Goal: Information Seeking & Learning: Learn about a topic

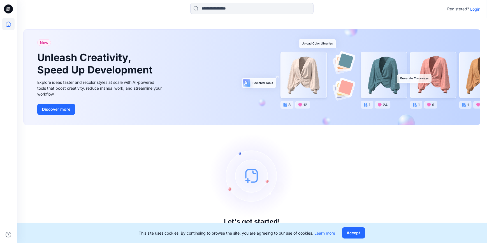
click at [8, 10] on icon at bounding box center [8, 8] width 9 height 9
click at [363, 231] on button "Accept" at bounding box center [353, 232] width 23 height 11
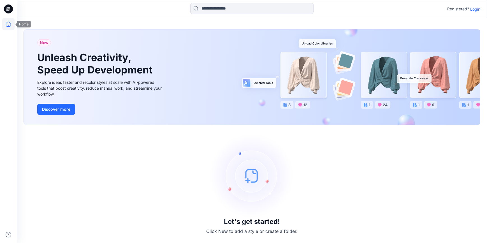
click at [6, 24] on icon at bounding box center [8, 24] width 5 height 5
click at [10, 8] on icon at bounding box center [8, 8] width 9 height 9
click at [366, 183] on div "Let's get started! Click New to add a style or create a folder." at bounding box center [252, 184] width 456 height 104
click at [4, 10] on icon at bounding box center [8, 8] width 9 height 9
click at [6, 23] on icon at bounding box center [8, 24] width 12 height 12
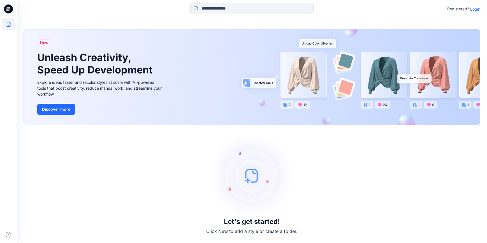
click at [6, 23] on icon at bounding box center [8, 24] width 12 height 12
click at [478, 9] on p "Login" at bounding box center [475, 9] width 10 height 6
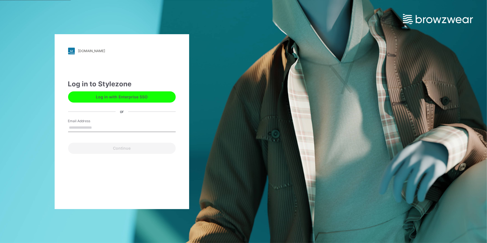
click at [120, 131] on input "Email Address" at bounding box center [121, 127] width 107 height 8
type input "**********"
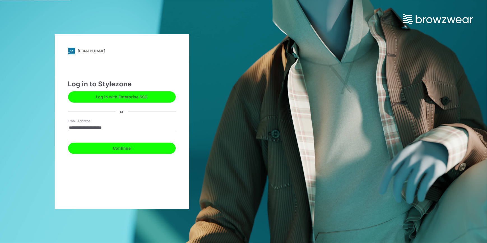
click at [120, 149] on button "Continue" at bounding box center [121, 147] width 107 height 11
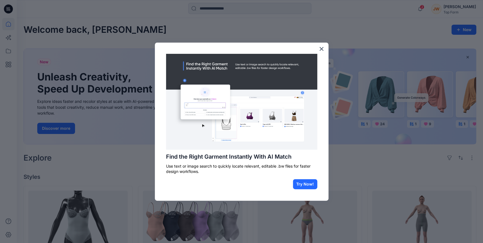
click at [321, 48] on button "×" at bounding box center [321, 48] width 5 height 9
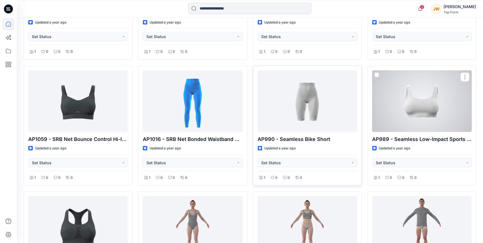
scroll to position [621, 0]
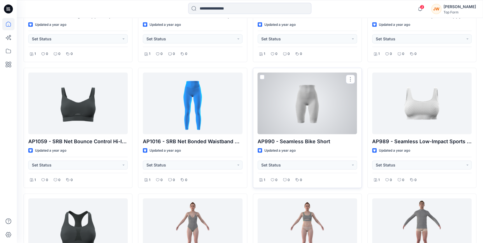
click at [322, 103] on div at bounding box center [307, 104] width 99 height 62
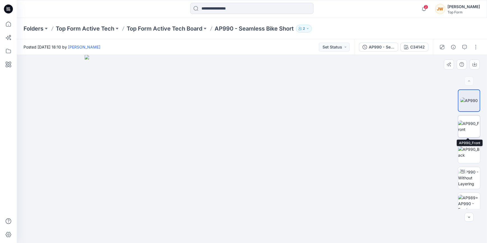
click at [462, 124] on img at bounding box center [469, 126] width 22 height 12
drag, startPoint x: 328, startPoint y: 172, endPoint x: 312, endPoint y: 172, distance: 16.0
click at [311, 172] on div at bounding box center [252, 149] width 470 height 188
drag, startPoint x: 322, startPoint y: 170, endPoint x: 343, endPoint y: 165, distance: 22.3
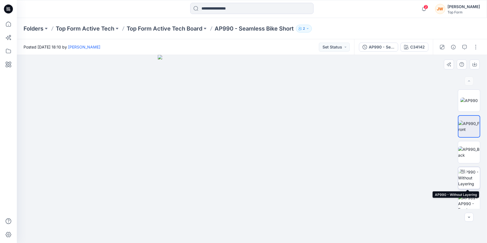
click at [475, 185] on img at bounding box center [469, 178] width 22 height 18
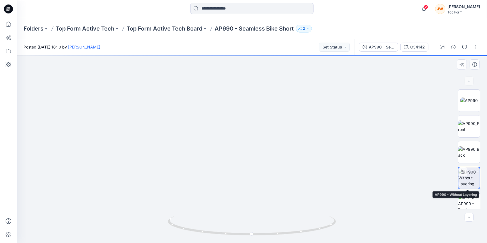
click at [474, 199] on img at bounding box center [469, 204] width 22 height 18
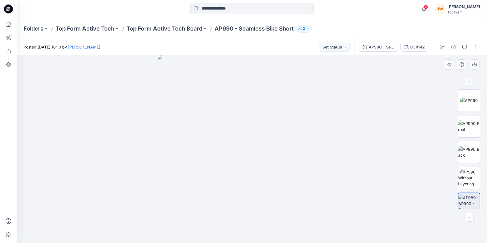
drag, startPoint x: 264, startPoint y: 139, endPoint x: 242, endPoint y: 145, distance: 23.0
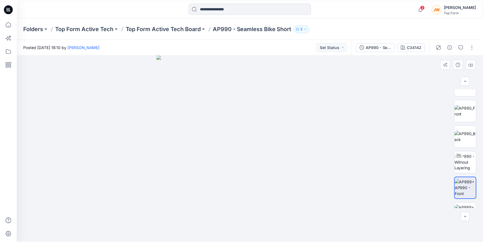
scroll to position [32, 0]
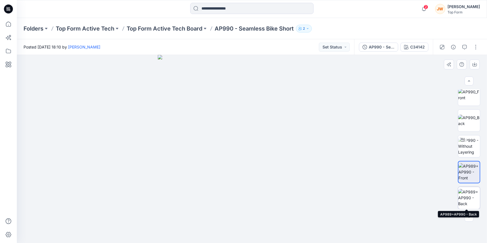
click at [469, 198] on img at bounding box center [469, 198] width 22 height 18
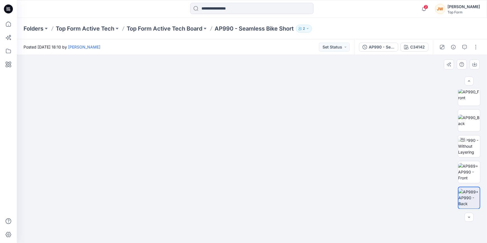
drag, startPoint x: 275, startPoint y: 153, endPoint x: 279, endPoint y: 228, distance: 75.7
click at [279, 228] on img at bounding box center [252, 128] width 416 height 227
drag, startPoint x: 276, startPoint y: 152, endPoint x: 275, endPoint y: 156, distance: 3.7
click at [270, 122] on img at bounding box center [252, 122] width 416 height 241
drag, startPoint x: 275, startPoint y: 179, endPoint x: 272, endPoint y: 147, distance: 32.9
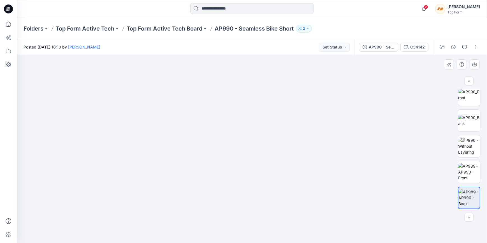
click at [269, 122] on img at bounding box center [252, 89] width 416 height 307
drag, startPoint x: 282, startPoint y: 188, endPoint x: 276, endPoint y: 140, distance: 48.5
click at [276, 139] on img at bounding box center [252, 65] width 416 height 356
drag, startPoint x: 293, startPoint y: 173, endPoint x: 285, endPoint y: 171, distance: 8.1
click at [285, 171] on img at bounding box center [252, 56] width 416 height 371
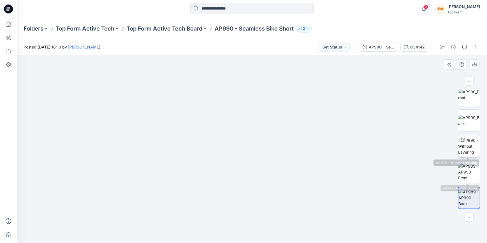
click at [465, 142] on div at bounding box center [462, 139] width 9 height 9
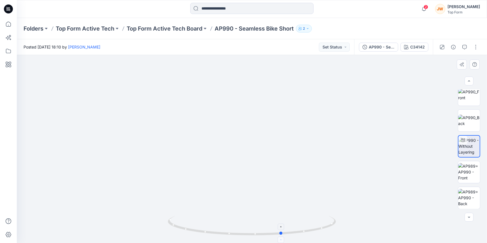
drag, startPoint x: 252, startPoint y: 235, endPoint x: 282, endPoint y: 237, distance: 30.3
click at [282, 237] on icon at bounding box center [252, 226] width 169 height 21
click at [472, 173] on img at bounding box center [469, 172] width 22 height 18
drag, startPoint x: 246, startPoint y: 99, endPoint x: 254, endPoint y: 181, distance: 82.1
click at [254, 181] on img at bounding box center [252, 149] width 340 height 188
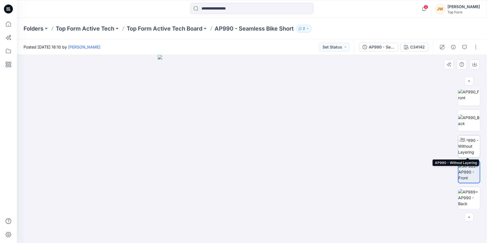
click at [464, 143] on div at bounding box center [462, 139] width 9 height 9
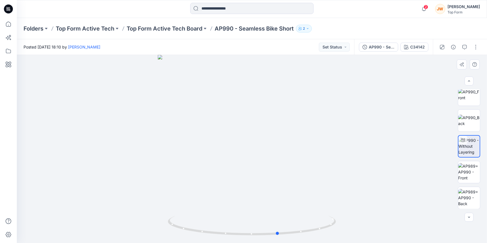
drag, startPoint x: 252, startPoint y: 232, endPoint x: 279, endPoint y: 201, distance: 41.1
click at [279, 201] on div at bounding box center [252, 149] width 470 height 188
drag, startPoint x: 346, startPoint y: 173, endPoint x: 326, endPoint y: 184, distance: 22.7
click at [326, 184] on img at bounding box center [252, 88] width 454 height 310
drag, startPoint x: 348, startPoint y: 158, endPoint x: 356, endPoint y: 249, distance: 91.6
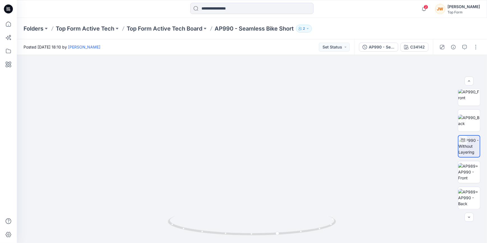
click at [356, 242] on html "2 Notifications Your style QF8002_Bodysuit_V03 is ready 2 new Colorway Tuesday,…" at bounding box center [243, 121] width 487 height 243
drag, startPoint x: 359, startPoint y: 185, endPoint x: 347, endPoint y: 162, distance: 25.7
click at [347, 162] on img at bounding box center [257, 79] width 732 height 327
drag, startPoint x: 346, startPoint y: 203, endPoint x: 334, endPoint y: 120, distance: 84.3
click at [334, 120] on img at bounding box center [240, 28] width 732 height 429
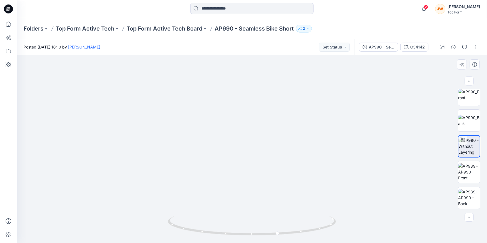
drag, startPoint x: 338, startPoint y: 184, endPoint x: 331, endPoint y: 115, distance: 69.8
drag, startPoint x: 326, startPoint y: 164, endPoint x: 324, endPoint y: 153, distance: 11.1
drag, startPoint x: 323, startPoint y: 169, endPoint x: 319, endPoint y: 127, distance: 41.3
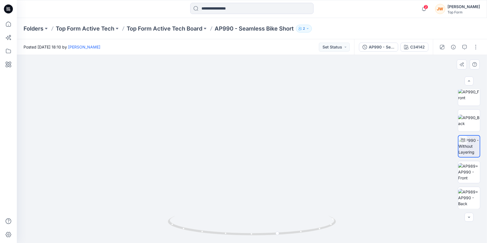
drag, startPoint x: 312, startPoint y: 173, endPoint x: 312, endPoint y: 158, distance: 14.8
drag, startPoint x: 288, startPoint y: 112, endPoint x: 297, endPoint y: 193, distance: 80.8
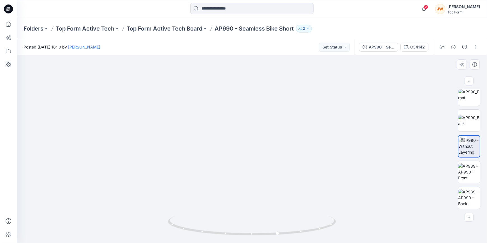
drag, startPoint x: 305, startPoint y: 148, endPoint x: 284, endPoint y: 186, distance: 43.6
click at [293, 219] on div at bounding box center [252, 149] width 470 height 188
drag, startPoint x: 291, startPoint y: 148, endPoint x: 294, endPoint y: 192, distance: 44.3
click at [294, 192] on img at bounding box center [220, 31] width 732 height 424
drag, startPoint x: 298, startPoint y: 147, endPoint x: 302, endPoint y: 229, distance: 82.1
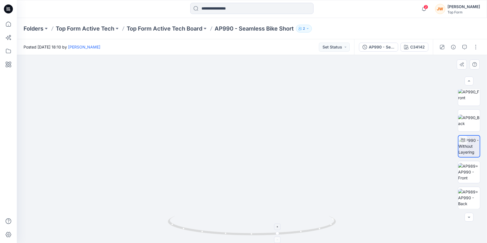
click at [302, 229] on div at bounding box center [252, 149] width 470 height 188
click at [193, 31] on p "Top Form Active Tech Board" at bounding box center [165, 29] width 76 height 8
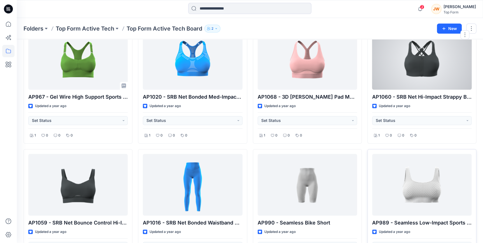
scroll to position [51, 0]
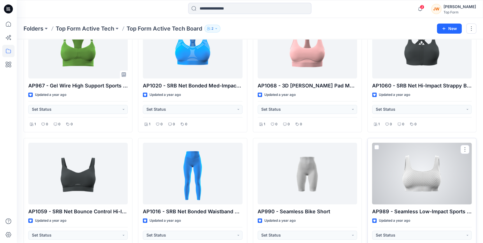
click at [429, 175] on div at bounding box center [421, 173] width 99 height 62
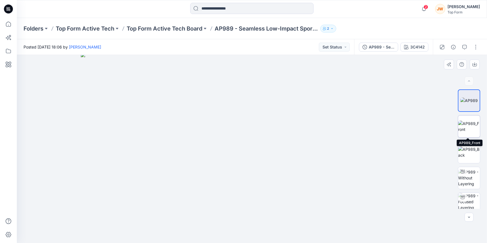
click at [474, 132] on img at bounding box center [469, 126] width 22 height 12
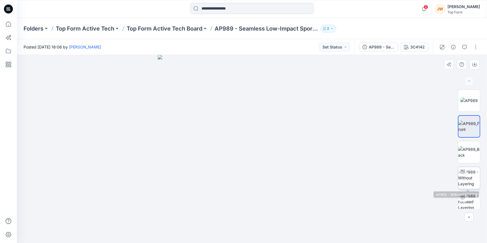
click at [461, 175] on div at bounding box center [462, 171] width 9 height 9
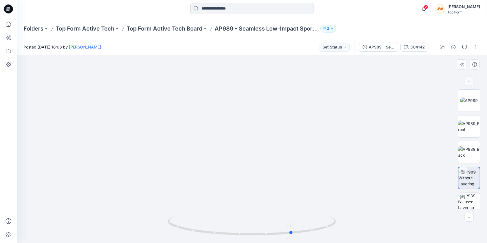
drag, startPoint x: 253, startPoint y: 236, endPoint x: 293, endPoint y: 233, distance: 40.7
click at [293, 233] on icon at bounding box center [252, 226] width 169 height 21
click at [185, 27] on p "Top Form Active Tech Board" at bounding box center [165, 29] width 76 height 8
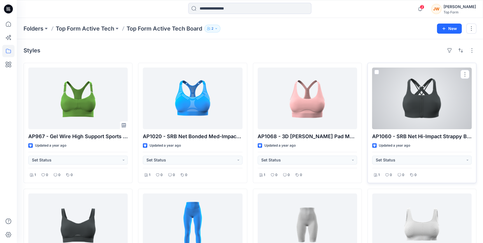
click at [438, 109] on div at bounding box center [421, 98] width 99 height 62
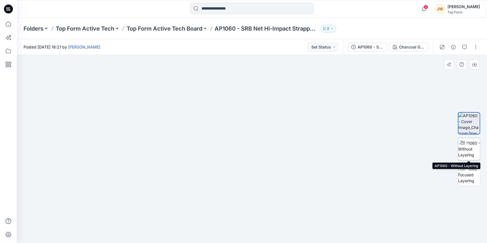
click at [473, 146] on img at bounding box center [469, 149] width 22 height 18
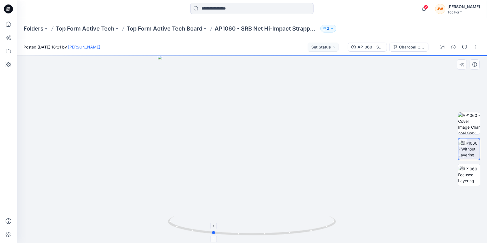
drag, startPoint x: 253, startPoint y: 234, endPoint x: 213, endPoint y: 227, distance: 40.9
click at [213, 227] on icon at bounding box center [252, 226] width 169 height 21
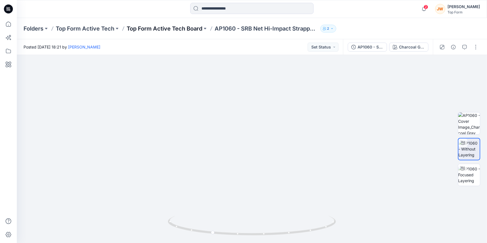
click at [186, 28] on p "Top Form Active Tech Board" at bounding box center [165, 29] width 76 height 8
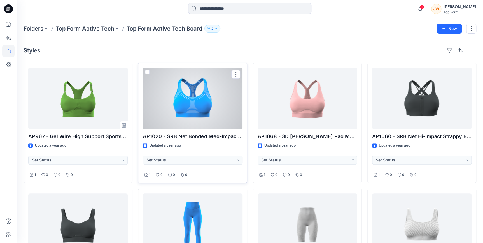
click at [214, 116] on div at bounding box center [192, 98] width 99 height 62
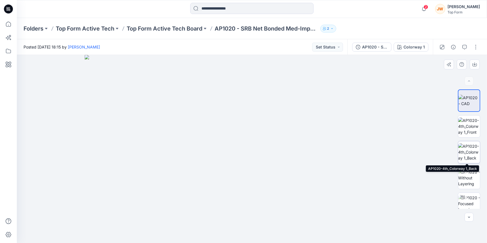
click at [468, 154] on img at bounding box center [469, 152] width 22 height 18
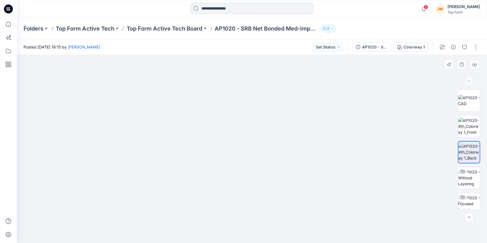
drag, startPoint x: 274, startPoint y: 183, endPoint x: 268, endPoint y: 104, distance: 79.5
drag, startPoint x: 282, startPoint y: 158, endPoint x: 271, endPoint y: 121, distance: 39.1
drag, startPoint x: 298, startPoint y: 157, endPoint x: 298, endPoint y: 224, distance: 66.6
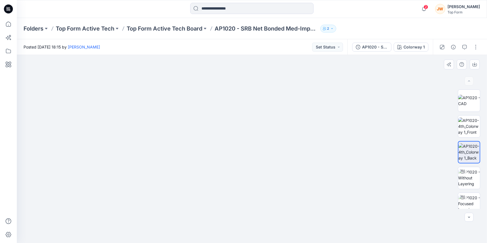
drag, startPoint x: 264, startPoint y: 106, endPoint x: 285, endPoint y: 223, distance: 119.4
drag, startPoint x: 283, startPoint y: 108, endPoint x: 281, endPoint y: 186, distance: 78.1
click at [281, 186] on img at bounding box center [248, 60] width 796 height 366
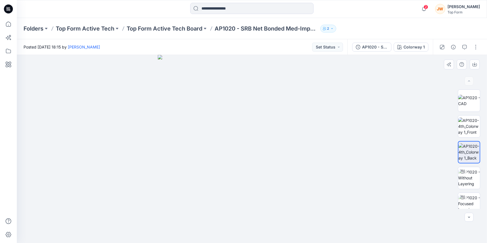
drag, startPoint x: 376, startPoint y: 196, endPoint x: 337, endPoint y: 197, distance: 38.9
click at [337, 197] on div at bounding box center [252, 149] width 470 height 188
click at [470, 174] on img at bounding box center [469, 178] width 22 height 18
drag, startPoint x: 253, startPoint y: 234, endPoint x: 282, endPoint y: 232, distance: 29.2
click at [282, 232] on icon at bounding box center [252, 226] width 169 height 21
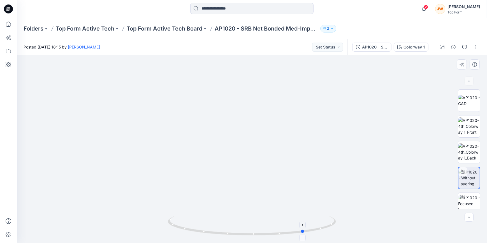
drag, startPoint x: 281, startPoint y: 235, endPoint x: 305, endPoint y: 237, distance: 23.6
click at [305, 237] on icon at bounding box center [252, 226] width 169 height 21
drag, startPoint x: 303, startPoint y: 233, endPoint x: 274, endPoint y: 244, distance: 31.1
click at [274, 242] on html "2 Notifications Your style QF8002_Bodysuit_V03 is ready 2 new Colorway Tuesday,…" at bounding box center [243, 121] width 487 height 243
drag, startPoint x: 274, startPoint y: 233, endPoint x: 280, endPoint y: 233, distance: 6.2
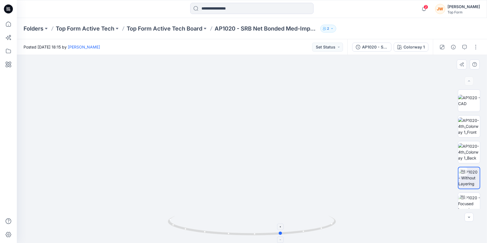
click at [280, 233] on circle at bounding box center [280, 232] width 3 height 3
drag, startPoint x: 280, startPoint y: 234, endPoint x: 286, endPoint y: 235, distance: 6.2
click at [286, 235] on icon at bounding box center [252, 226] width 169 height 21
drag, startPoint x: 286, startPoint y: 232, endPoint x: 296, endPoint y: 232, distance: 9.5
click at [296, 232] on circle at bounding box center [295, 231] width 3 height 3
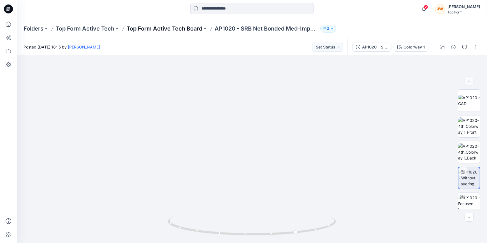
click at [157, 29] on p "Top Form Active Tech Board" at bounding box center [165, 29] width 76 height 8
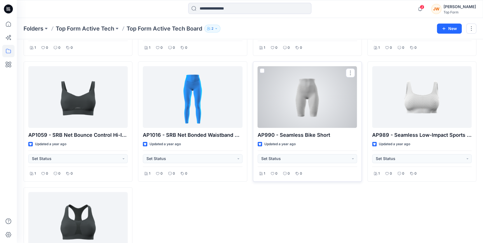
scroll to position [178, 0]
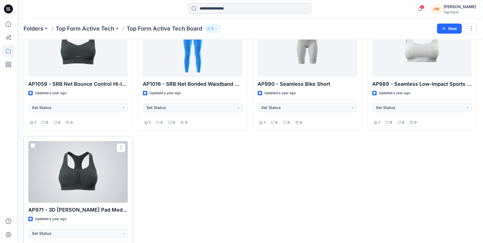
click at [116, 189] on div at bounding box center [77, 172] width 99 height 62
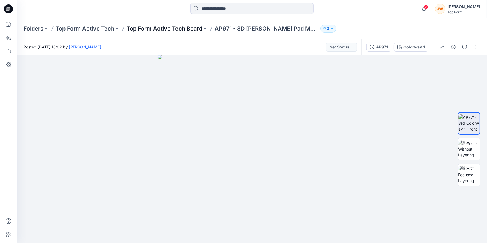
click at [188, 27] on p "Top Form Active Tech Board" at bounding box center [165, 29] width 76 height 8
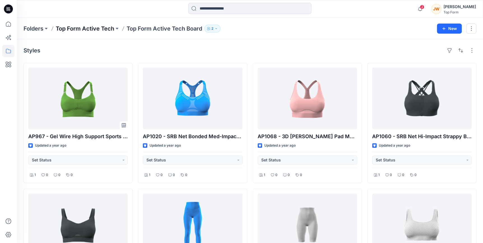
click at [98, 25] on p "Top Form Active Tech" at bounding box center [85, 29] width 59 height 8
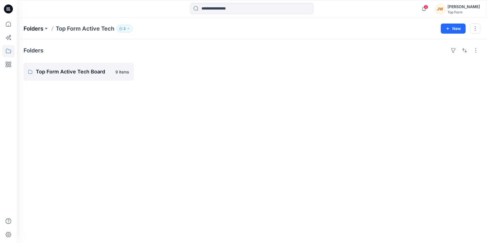
click at [32, 30] on p "Folders" at bounding box center [34, 29] width 20 height 8
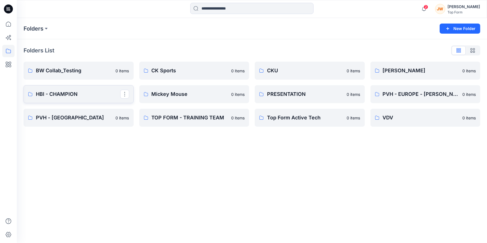
click at [79, 93] on p "HBI - CHAMPION" at bounding box center [78, 94] width 84 height 8
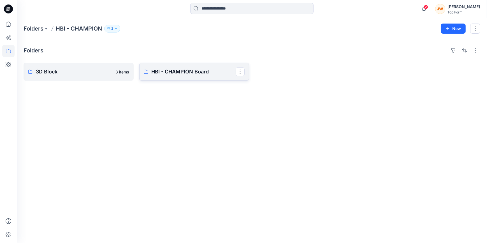
click at [166, 73] on p "HBI - CHAMPION Board" at bounding box center [193, 72] width 84 height 8
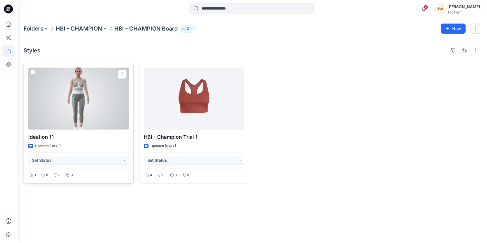
click at [80, 107] on div at bounding box center [78, 98] width 101 height 62
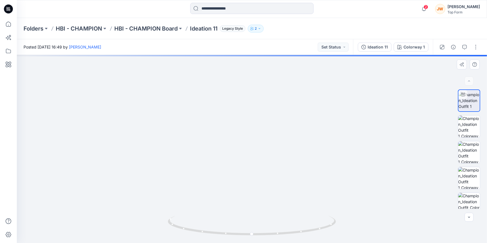
drag, startPoint x: 260, startPoint y: 108, endPoint x: 275, endPoint y: 166, distance: 59.2
click at [275, 166] on img at bounding box center [252, 119] width 366 height 248
click at [105, 30] on button at bounding box center [105, 29] width 6 height 8
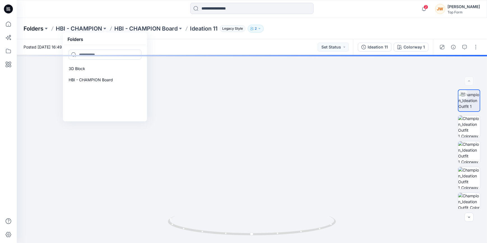
click at [43, 27] on p "Folders" at bounding box center [34, 29] width 20 height 8
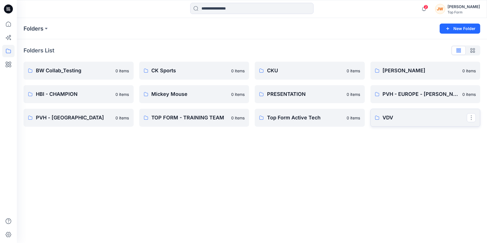
click at [387, 119] on p "VDV" at bounding box center [424, 118] width 84 height 8
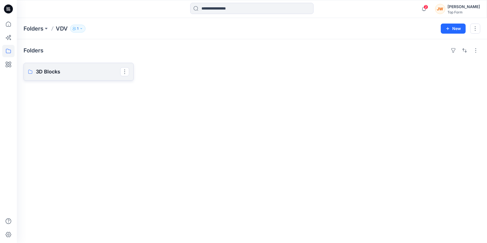
click at [60, 74] on p "3D Blocks" at bounding box center [78, 72] width 84 height 8
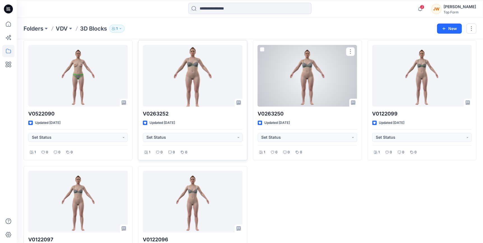
scroll to position [178, 0]
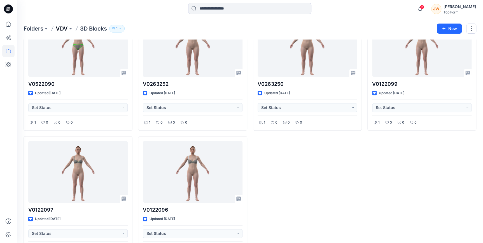
click at [61, 25] on p "VDV" at bounding box center [62, 29] width 12 height 8
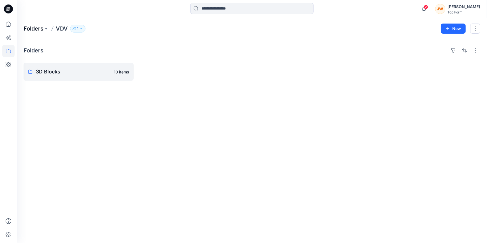
click at [36, 29] on p "Folders" at bounding box center [34, 29] width 20 height 8
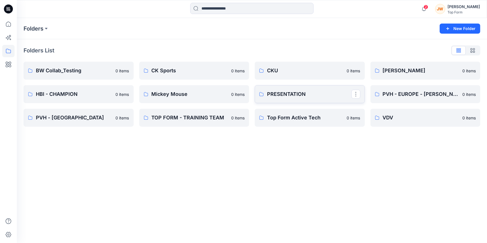
click at [286, 94] on p "PRESENTATION" at bounding box center [309, 94] width 84 height 8
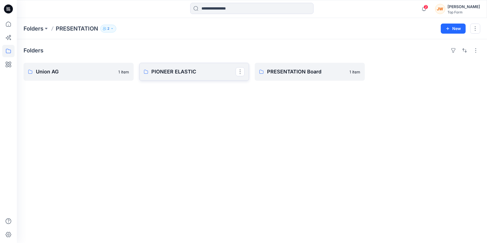
click at [167, 73] on p "PIONEER ELASTIC" at bounding box center [193, 72] width 84 height 8
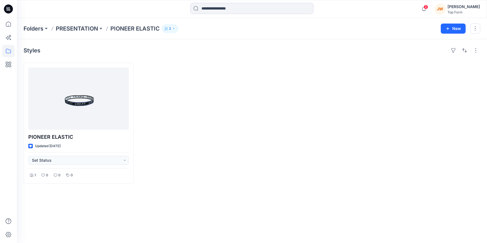
click at [73, 30] on p "PRESENTATION" at bounding box center [77, 29] width 42 height 8
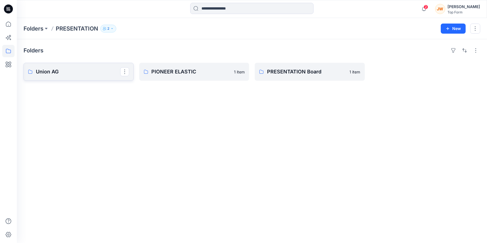
click at [59, 75] on p "Union AG" at bounding box center [78, 72] width 84 height 8
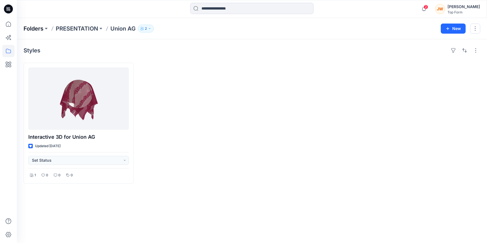
click at [41, 28] on p "Folders" at bounding box center [34, 29] width 20 height 8
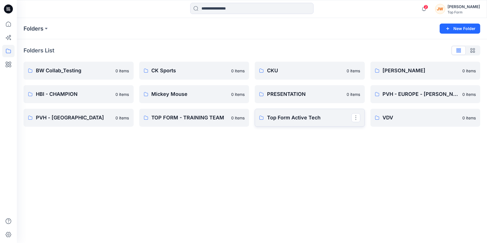
click at [307, 116] on p "Top Form Active Tech" at bounding box center [309, 118] width 84 height 8
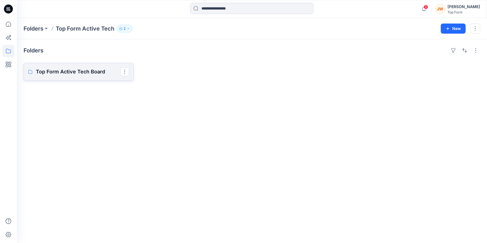
click at [81, 70] on p "Top Form Active Tech Board" at bounding box center [78, 72] width 84 height 8
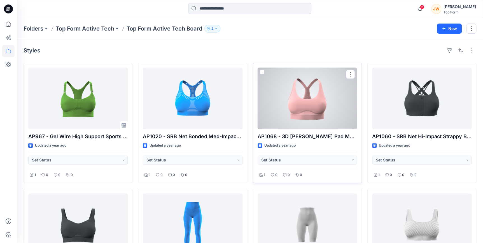
click at [326, 114] on div at bounding box center [307, 98] width 99 height 62
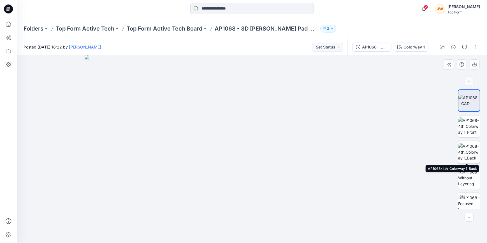
click at [464, 153] on img at bounding box center [469, 152] width 22 height 18
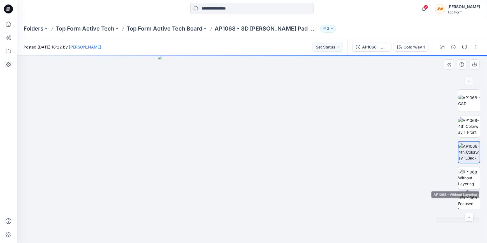
click at [466, 182] on img at bounding box center [469, 178] width 22 height 18
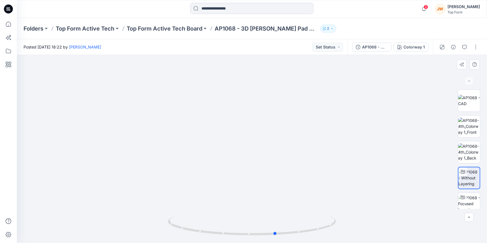
drag, startPoint x: 254, startPoint y: 234, endPoint x: 446, endPoint y: 181, distance: 199.4
click at [446, 181] on div at bounding box center [252, 149] width 470 height 188
click at [195, 27] on p "Top Form Active Tech Board" at bounding box center [165, 29] width 76 height 8
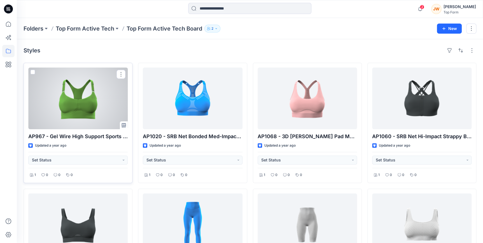
click at [83, 99] on div at bounding box center [77, 98] width 99 height 62
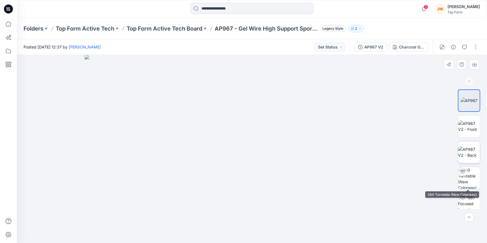
click at [466, 152] on img at bounding box center [469, 152] width 22 height 12
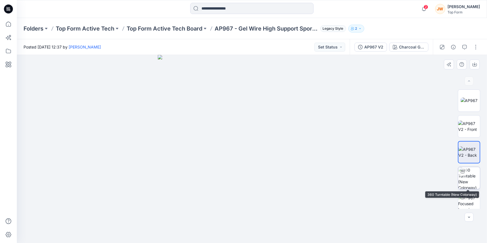
click at [471, 177] on img at bounding box center [469, 178] width 22 height 22
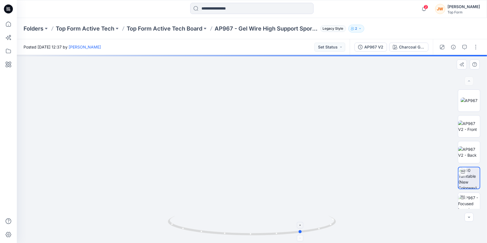
drag, startPoint x: 253, startPoint y: 237, endPoint x: 302, endPoint y: 230, distance: 49.5
click at [302, 230] on icon at bounding box center [252, 226] width 169 height 21
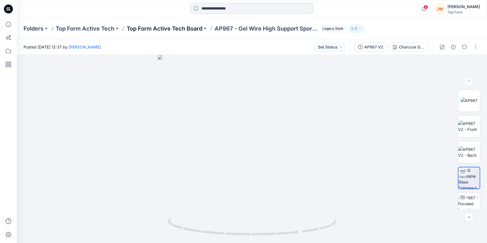
click at [171, 31] on p "Top Form Active Tech Board" at bounding box center [165, 29] width 76 height 8
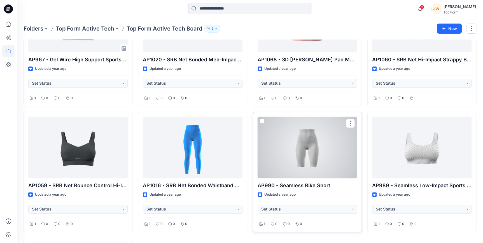
scroll to position [102, 0]
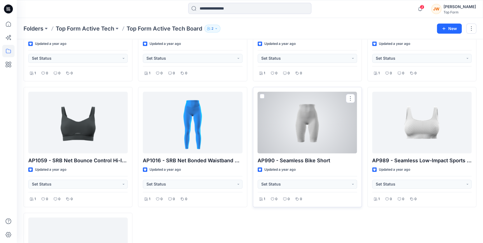
click at [324, 130] on div at bounding box center [307, 123] width 99 height 62
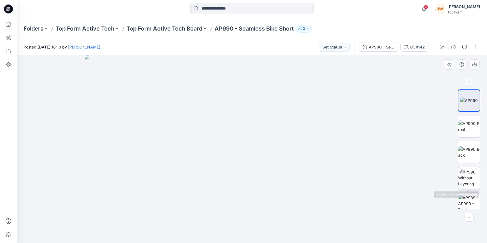
click at [476, 172] on img at bounding box center [469, 178] width 22 height 18
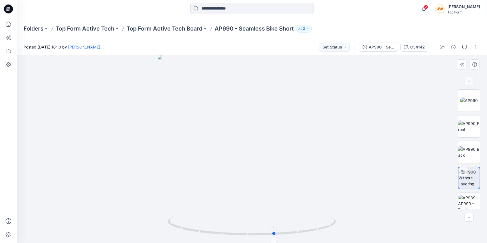
drag, startPoint x: 253, startPoint y: 236, endPoint x: 276, endPoint y: 235, distance: 23.5
click at [276, 235] on icon at bounding box center [252, 226] width 169 height 21
drag, startPoint x: 276, startPoint y: 234, endPoint x: 280, endPoint y: 233, distance: 4.6
click at [280, 233] on circle at bounding box center [280, 232] width 3 height 3
drag, startPoint x: 281, startPoint y: 233, endPoint x: 453, endPoint y: 207, distance: 174.4
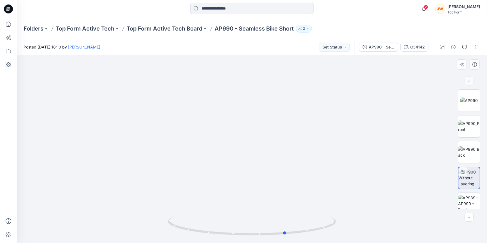
click at [453, 207] on div "C34142 Loading... Material Properties Loading..." at bounding box center [252, 149] width 470 height 188
click at [165, 28] on p "Top Form Active Tech Board" at bounding box center [165, 29] width 76 height 8
